Goal: Task Accomplishment & Management: Manage account settings

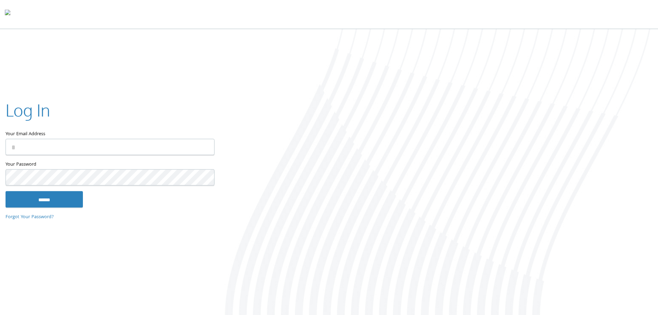
type input "**********"
click at [50, 204] on input "******" at bounding box center [44, 199] width 77 height 17
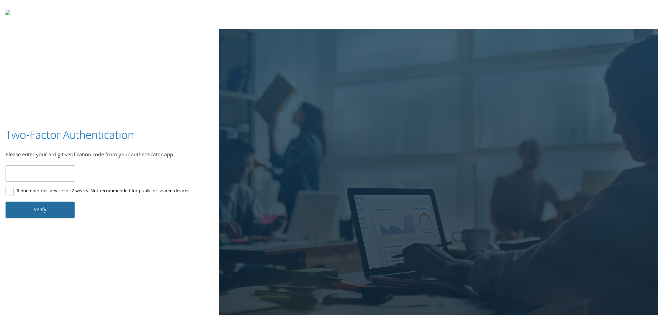
click at [54, 206] on button "Verify" at bounding box center [40, 209] width 69 height 17
